Goal: Task Accomplishment & Management: Use online tool/utility

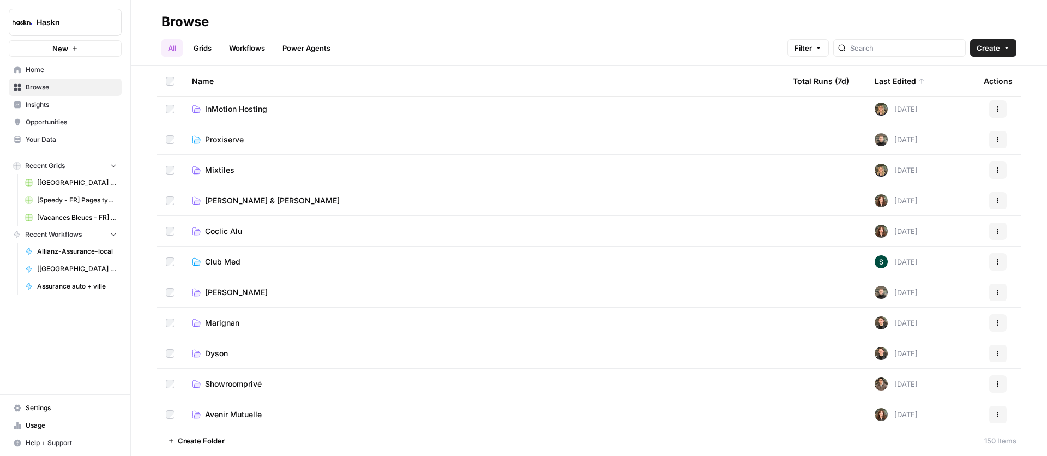
scroll to position [724, 0]
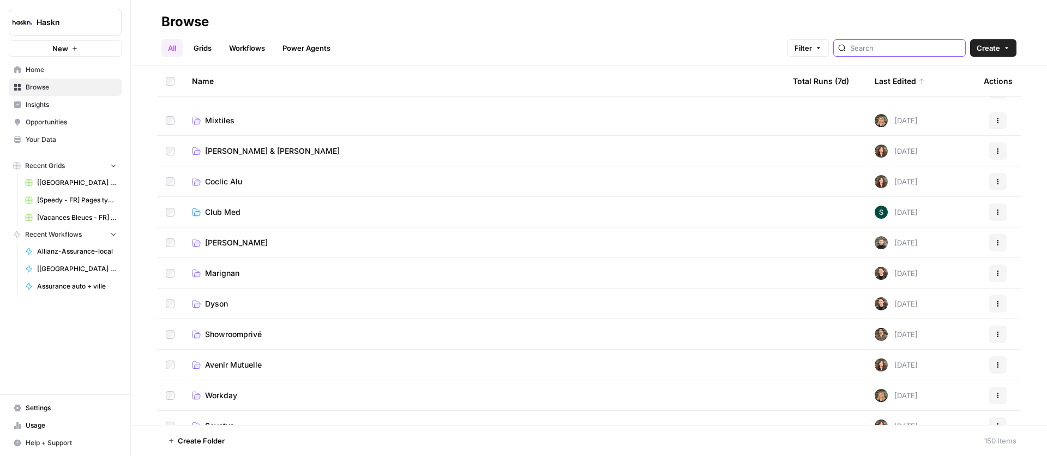
click at [920, 51] on input "search" at bounding box center [905, 48] width 111 height 11
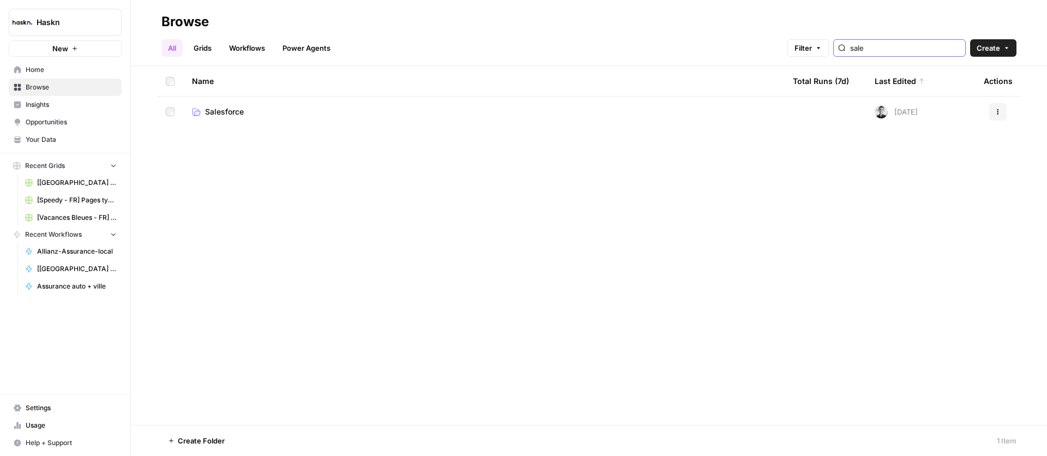
type input "sale"
click at [219, 111] on span "Salesforce" at bounding box center [224, 111] width 39 height 11
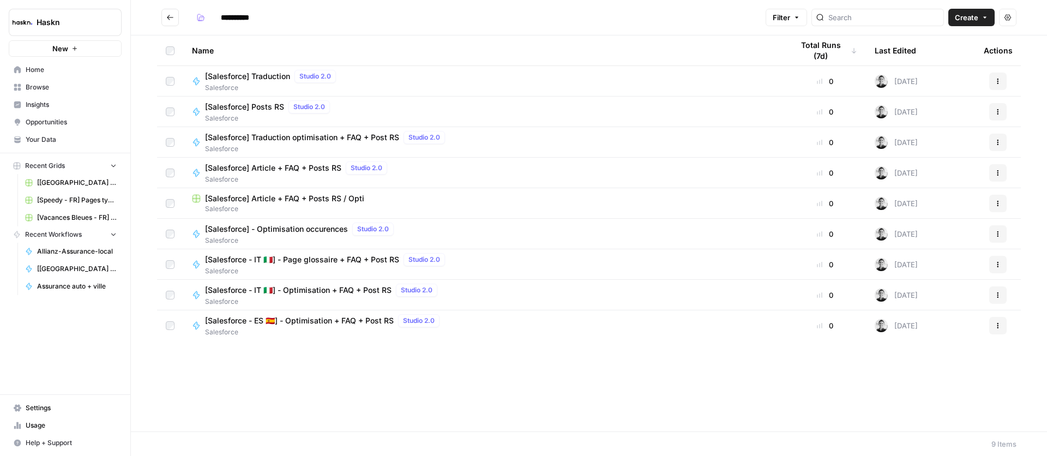
click at [303, 230] on span "[Salesforce] - Optimisation occurences" at bounding box center [276, 229] width 143 height 11
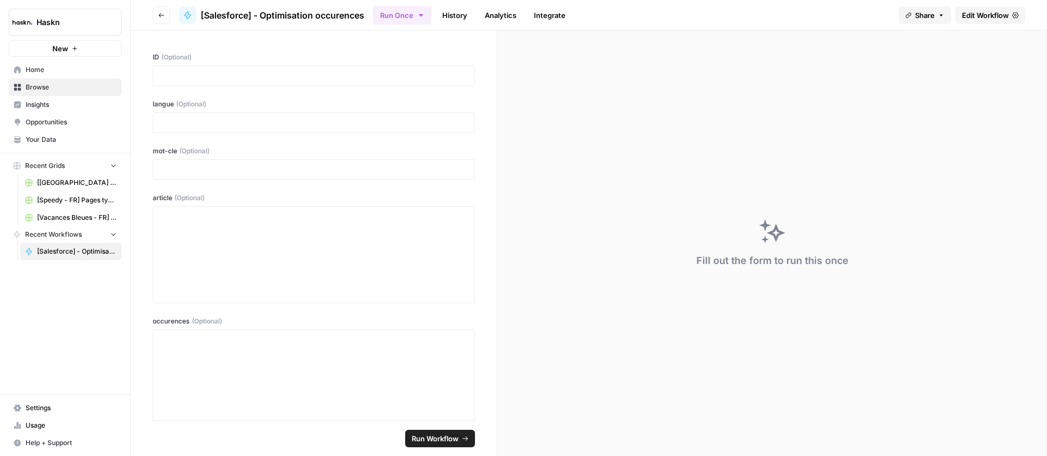
click at [155, 15] on button "Go back" at bounding box center [161, 15] width 17 height 17
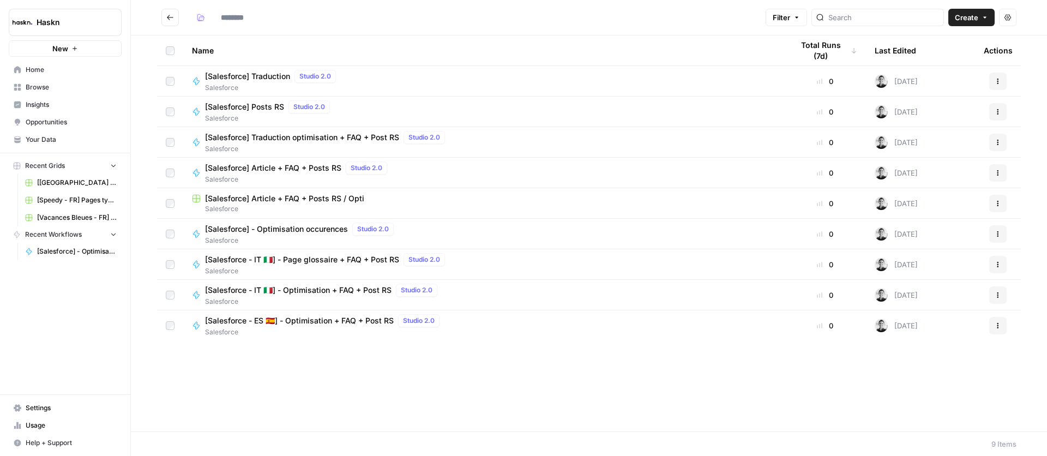
type input "**********"
click at [347, 197] on span "[Salesforce] Article + FAQ + Posts RS / Opti" at bounding box center [284, 198] width 159 height 11
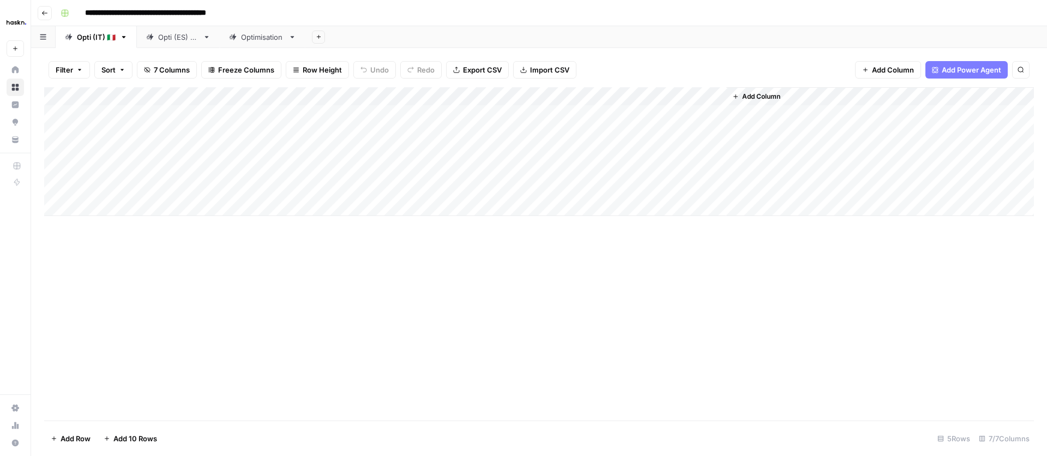
click at [158, 38] on div "Opti (ES) 🇪🇸" at bounding box center [178, 37] width 40 height 11
click at [261, 44] on link "Optimisation" at bounding box center [263, 37] width 86 height 22
click at [292, 40] on icon "button" at bounding box center [292, 37] width 8 height 8
click at [302, 58] on icon "button" at bounding box center [302, 58] width 8 height 8
drag, startPoint x: 255, startPoint y: 36, endPoint x: 292, endPoint y: 38, distance: 37.7
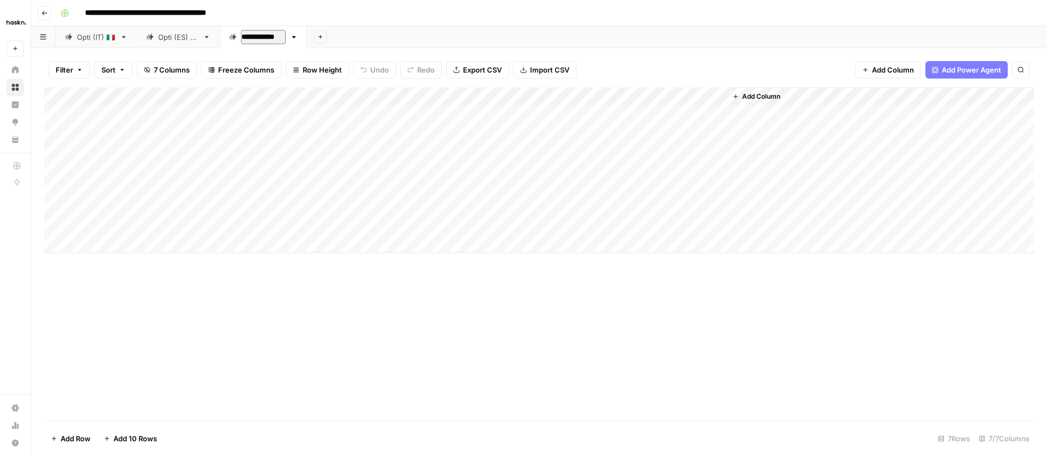
click at [294, 39] on link "**********" at bounding box center [263, 37] width 87 height 22
drag, startPoint x: 286, startPoint y: 36, endPoint x: 274, endPoint y: 37, distance: 11.5
click at [274, 38] on div "**********" at bounding box center [539, 37] width 1016 height 22
drag, startPoint x: 256, startPoint y: 37, endPoint x: 283, endPoint y: 37, distance: 27.3
click at [283, 37] on input "**********" at bounding box center [263, 37] width 45 height 14
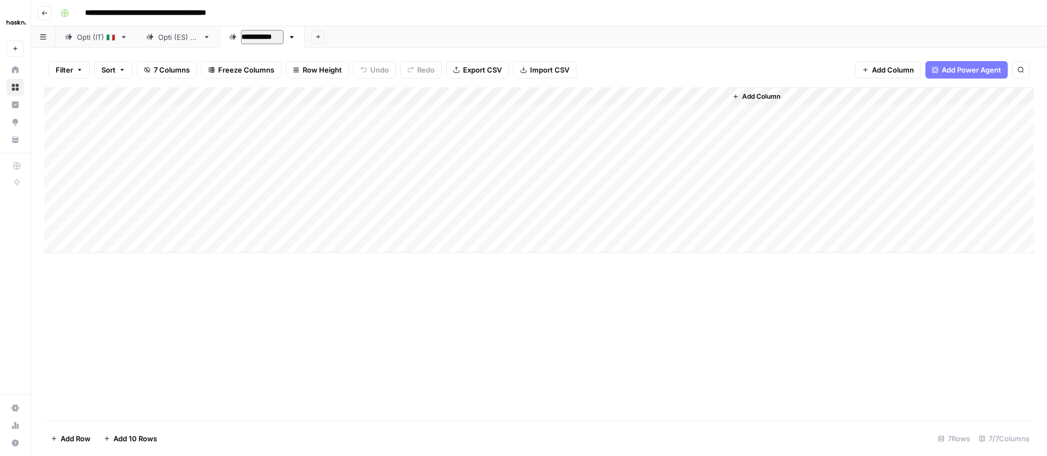
type input "**********"
click at [484, 186] on div "Add Column" at bounding box center [538, 170] width 989 height 166
type textarea "**********"
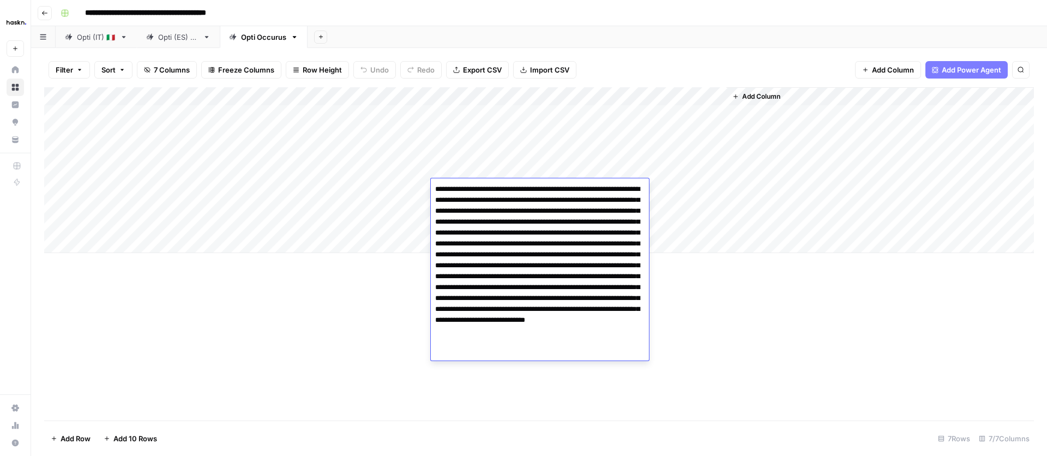
click at [407, 314] on div "Add Column" at bounding box center [538, 253] width 989 height 333
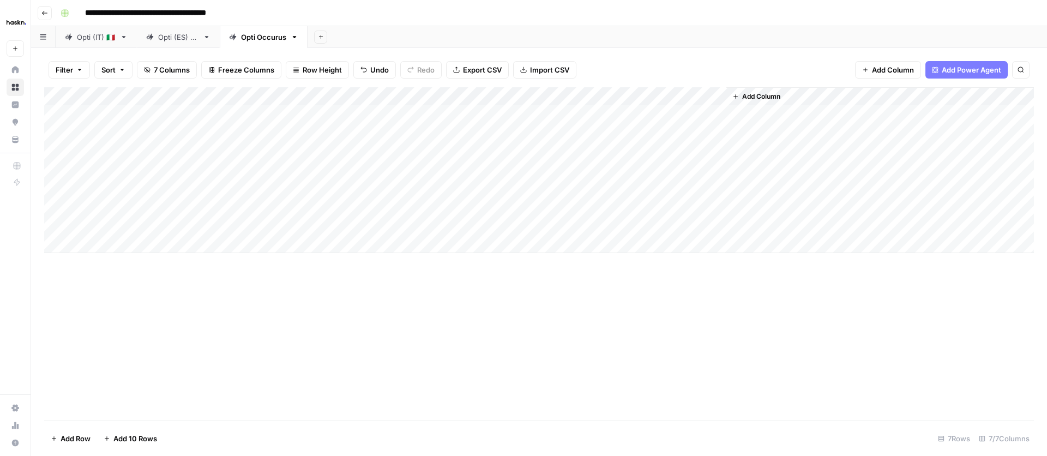
click at [397, 182] on div "Add Column" at bounding box center [538, 170] width 989 height 166
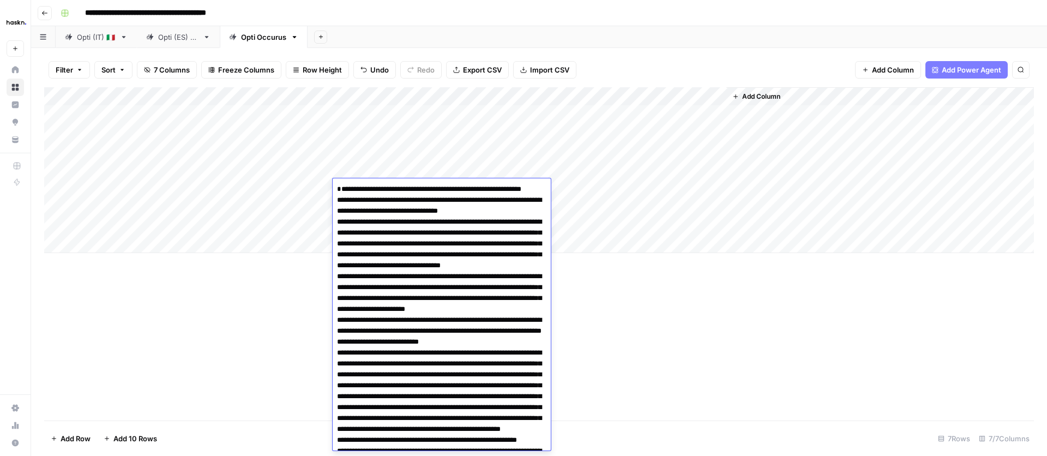
scroll to position [3472, 0]
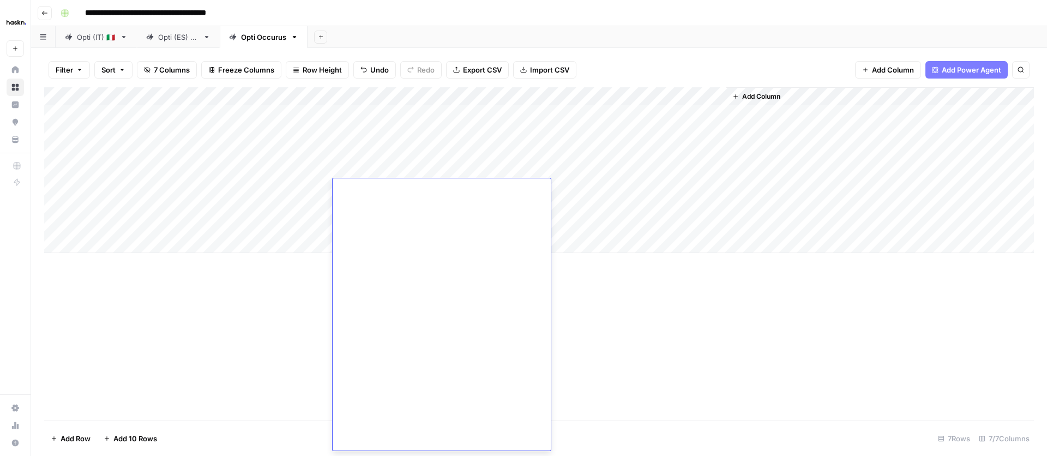
click at [654, 343] on div "Add Column" at bounding box center [538, 253] width 989 height 333
click at [576, 186] on div "Add Column" at bounding box center [538, 170] width 989 height 166
click at [698, 186] on div "Add Column" at bounding box center [538, 170] width 989 height 166
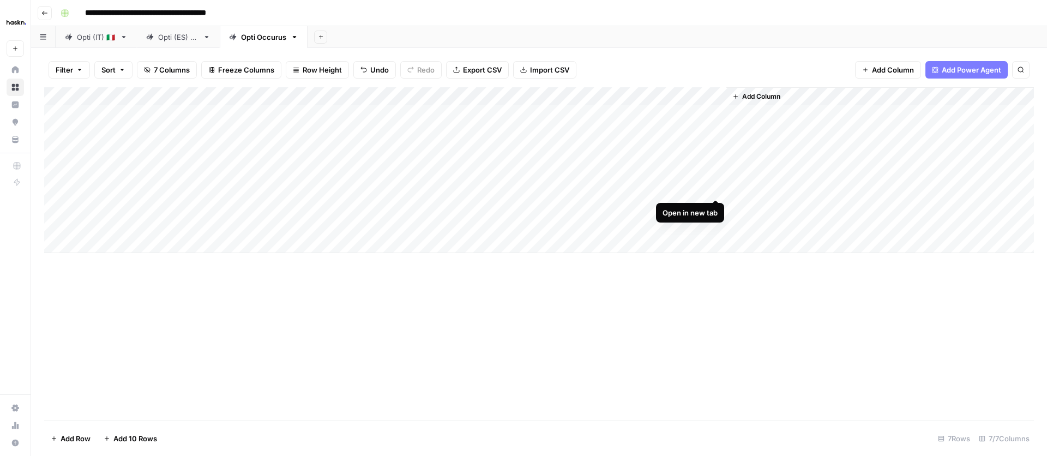
click at [716, 187] on div "Add Column" at bounding box center [538, 170] width 989 height 166
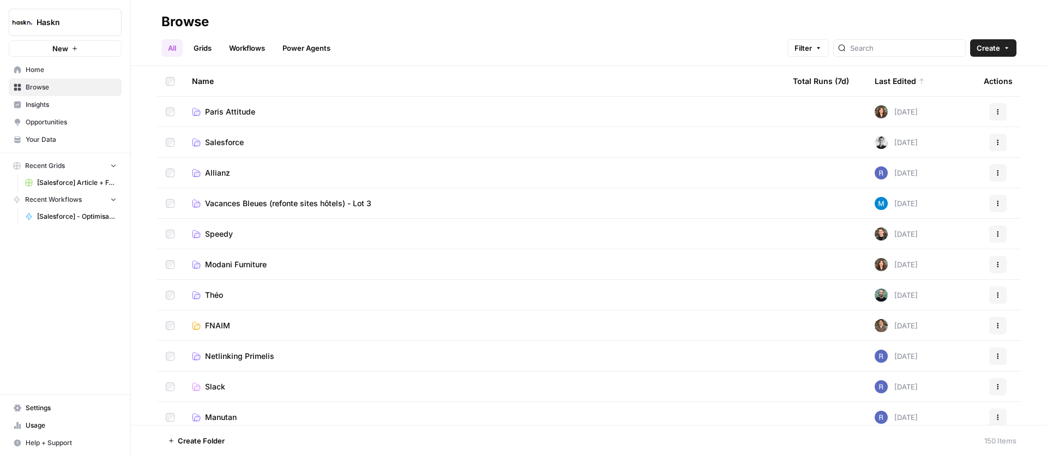
click at [222, 143] on span "Salesforce" at bounding box center [224, 142] width 39 height 11
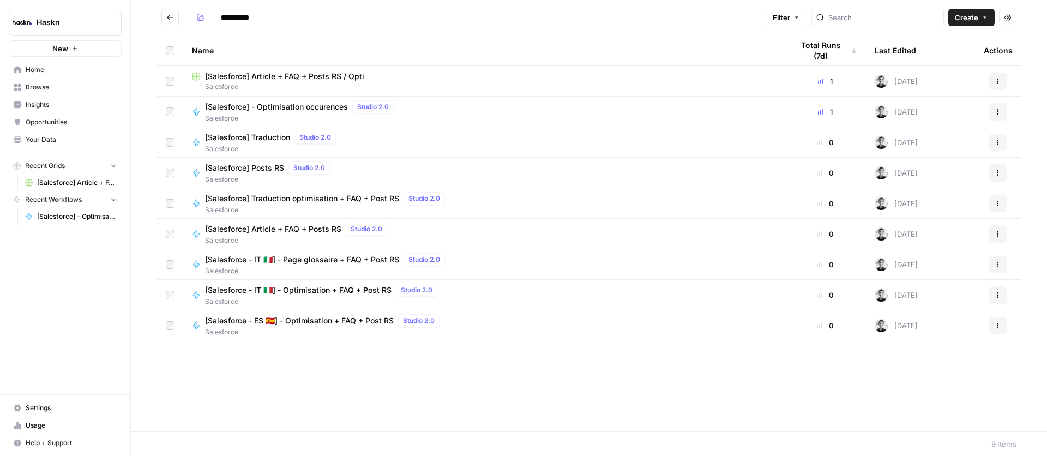
click at [256, 104] on span "[Salesforce] - Optimisation occurences" at bounding box center [276, 106] width 143 height 11
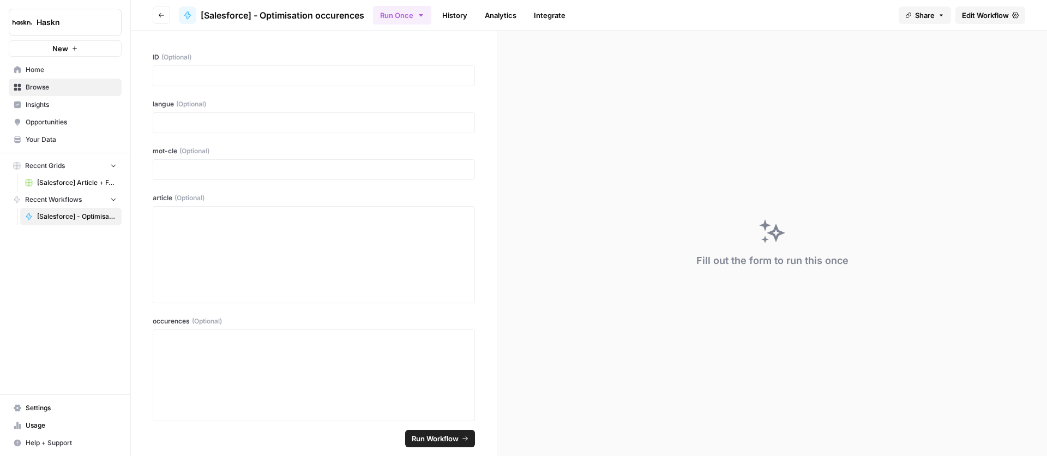
click at [982, 19] on span "Edit Workflow" at bounding box center [985, 15] width 47 height 11
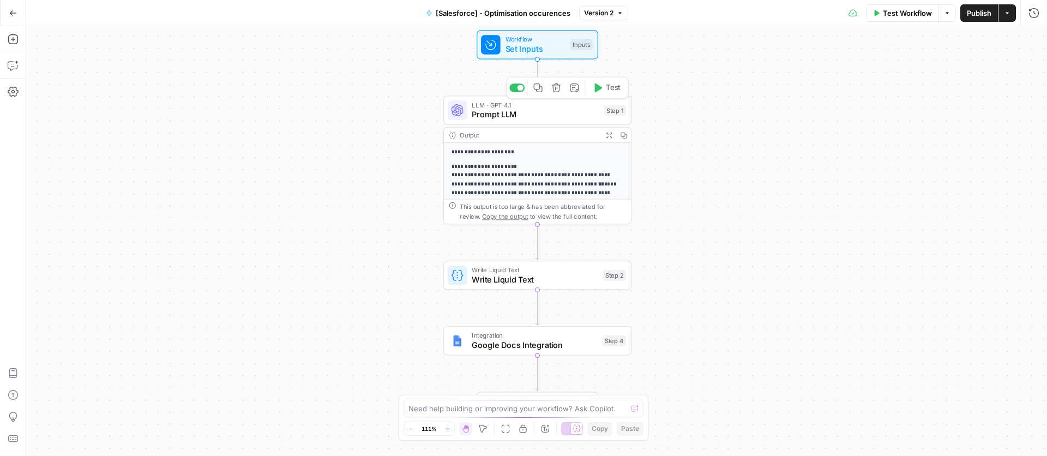
click at [521, 118] on span "Prompt LLM" at bounding box center [536, 114] width 128 height 12
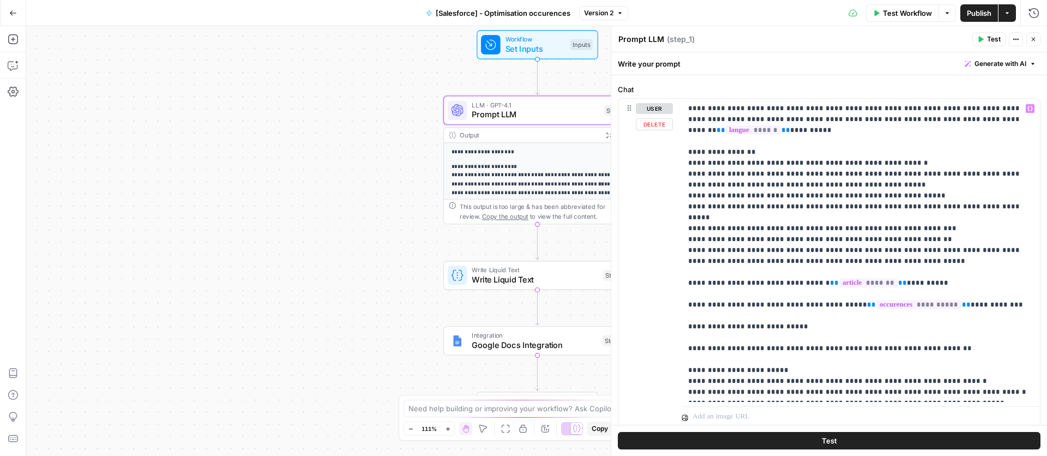
scroll to position [100, 0]
